Goal: Task Accomplishment & Management: Use online tool/utility

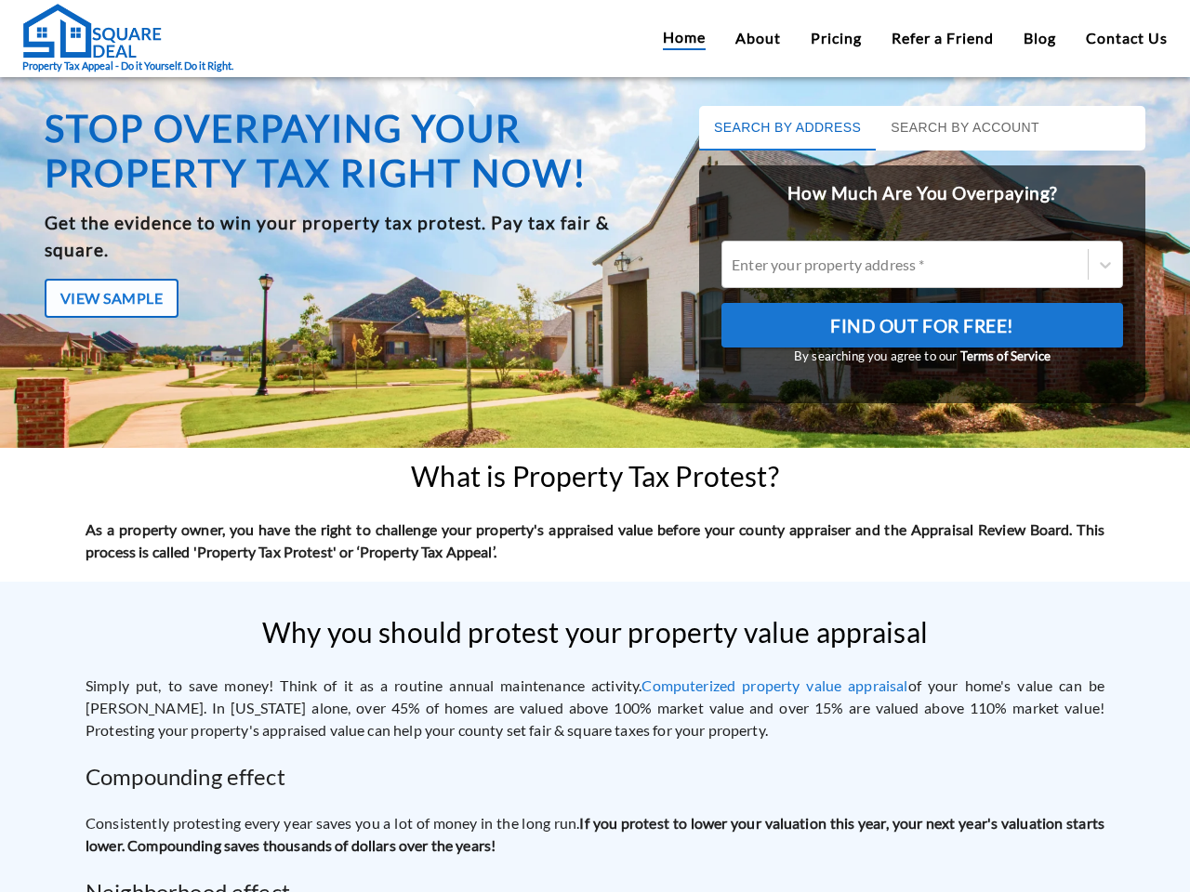
click at [595, 446] on div "Stop overpaying your property tax right now! Get the evidence to win your prope…" at bounding box center [349, 270] width 655 height 372
click at [776, 128] on button "Search by Address" at bounding box center [787, 128] width 177 height 45
click at [954, 128] on button "Search by Account" at bounding box center [965, 128] width 178 height 45
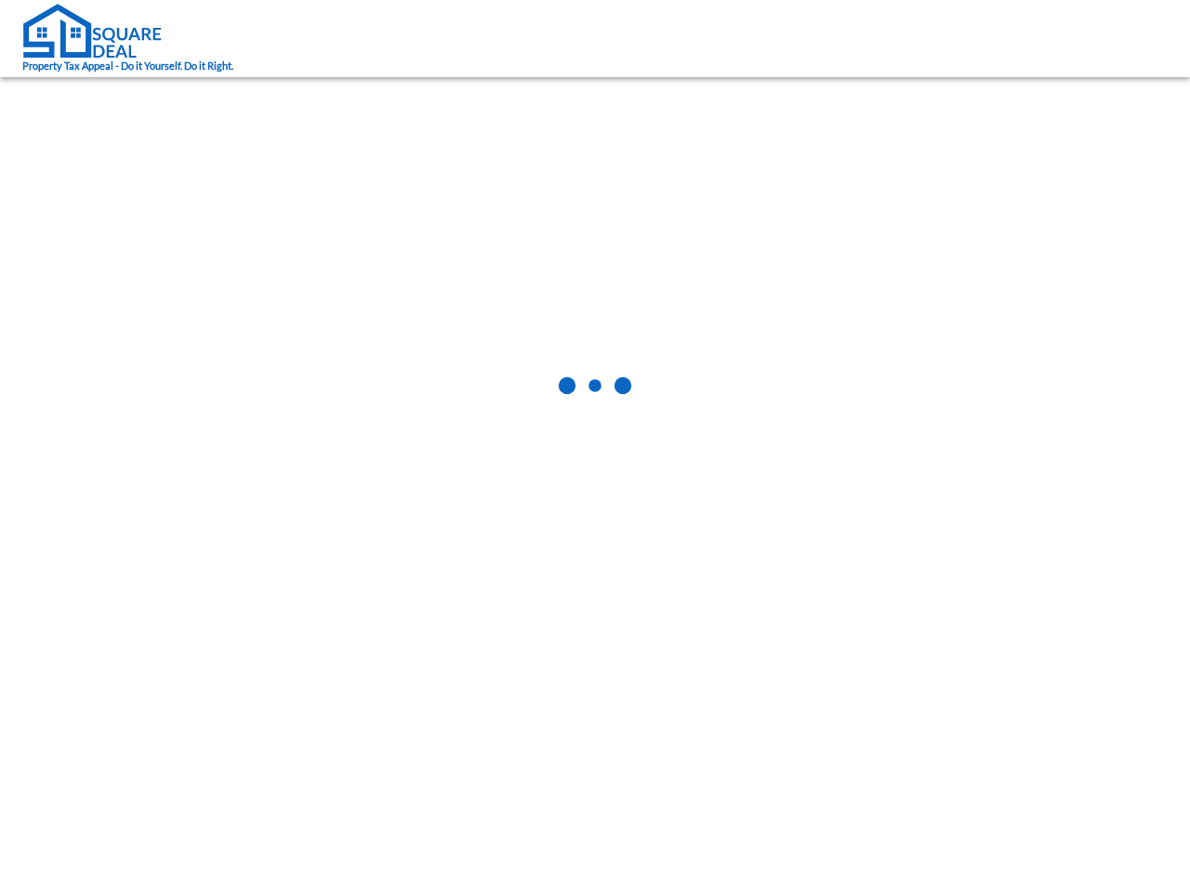
click at [112, 271] on body "Property Tax Appeal - Do it Yourself. Do it Right." at bounding box center [595, 446] width 1190 height 892
